Goal: Task Accomplishment & Management: Manage account settings

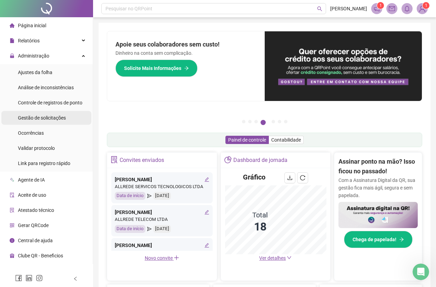
click at [57, 117] on span "Gestão de solicitações" at bounding box center [42, 118] width 48 height 6
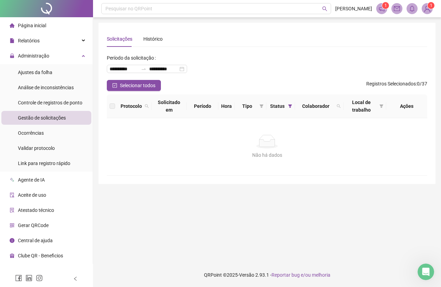
click at [45, 117] on span "Gestão de solicitações" at bounding box center [42, 118] width 48 height 6
click at [73, 120] on li "Gestão de solicitações" at bounding box center [46, 118] width 90 height 14
click at [54, 27] on li "Página inicial" at bounding box center [46, 26] width 90 height 14
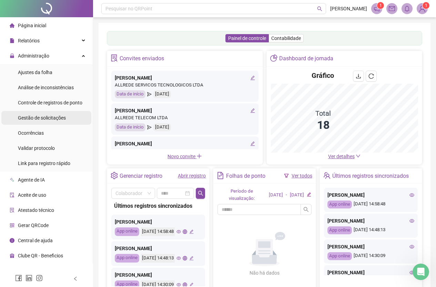
click at [58, 117] on span "Gestão de solicitações" at bounding box center [42, 118] width 48 height 6
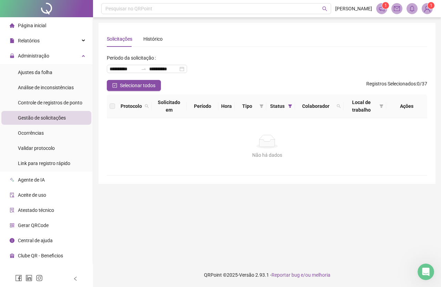
click at [53, 118] on span "Gestão de solicitações" at bounding box center [42, 118] width 48 height 6
click at [45, 68] on div "Ajustes da folha" at bounding box center [35, 72] width 34 height 14
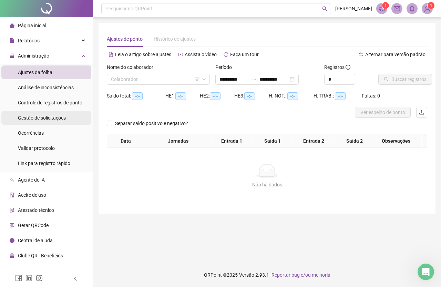
drag, startPoint x: 53, startPoint y: 120, endPoint x: 52, endPoint y: 113, distance: 7.1
click at [54, 120] on span "Gestão de solicitações" at bounding box center [42, 118] width 48 height 6
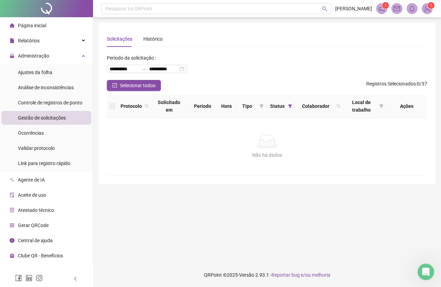
click at [56, 120] on span "Gestão de solicitações" at bounding box center [42, 118] width 48 height 6
click at [44, 113] on div "Gestão de solicitações" at bounding box center [42, 118] width 48 height 14
click at [64, 119] on span "Gestão de solicitações" at bounding box center [42, 118] width 48 height 6
click at [54, 80] on ul "Ajustes da folha Análise de inconsistências Controle de registros de ponto Gest…" at bounding box center [46, 117] width 93 height 107
click at [54, 69] on li "Ajustes da folha" at bounding box center [46, 72] width 90 height 14
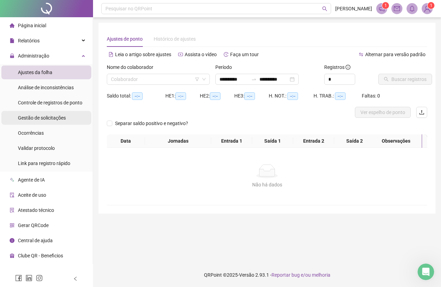
click at [57, 118] on span "Gestão de solicitações" at bounding box center [42, 118] width 48 height 6
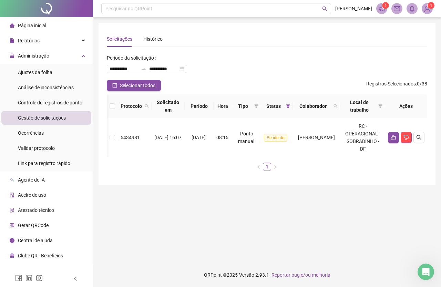
scroll to position [0, 21]
click at [423, 141] on button "button" at bounding box center [418, 137] width 11 height 11
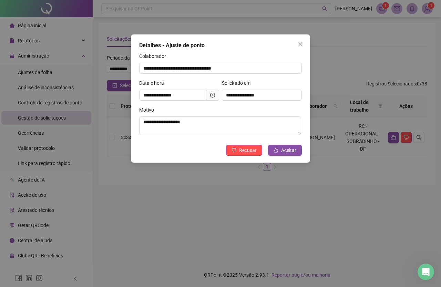
click at [213, 97] on icon "clock-circle" at bounding box center [212, 95] width 5 height 5
click at [299, 44] on icon "close" at bounding box center [301, 44] width 6 height 6
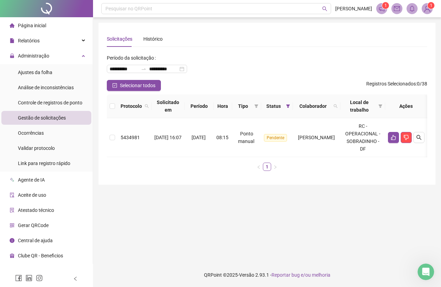
scroll to position [0, 0]
click at [48, 28] on li "Página inicial" at bounding box center [46, 26] width 90 height 14
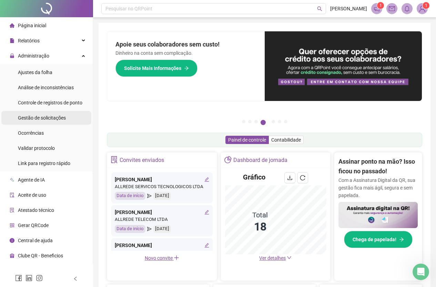
click at [62, 122] on div "Gestão de solicitações" at bounding box center [42, 118] width 48 height 14
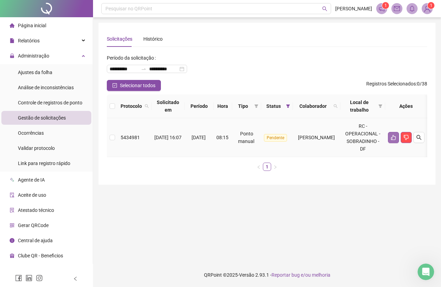
click at [396, 140] on icon "like" at bounding box center [393, 137] width 5 height 5
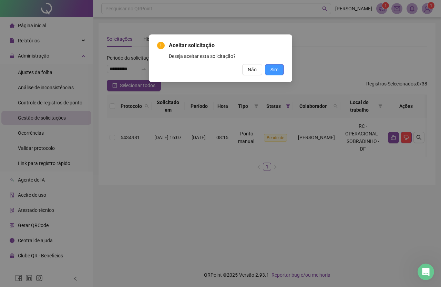
click at [275, 71] on span "Sim" at bounding box center [274, 70] width 8 height 8
